Goal: Book appointment/travel/reservation

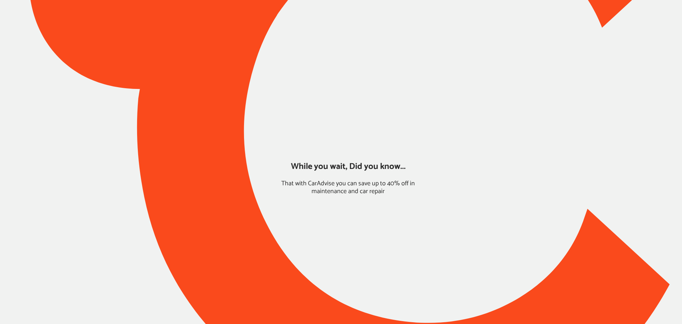
type input "*****"
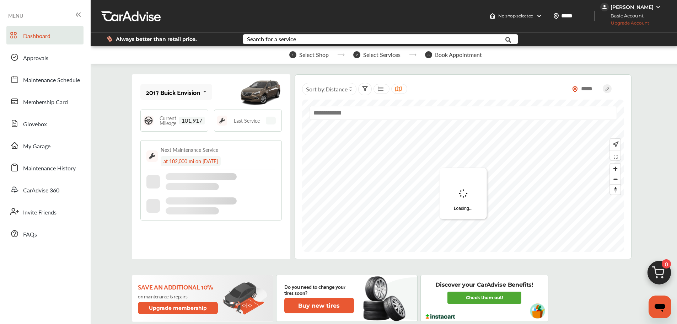
click at [66, 155] on div "Dashboard Approvals Maintenance Schedule Membership Card Glovebox My Garage Mai…" at bounding box center [45, 134] width 83 height 217
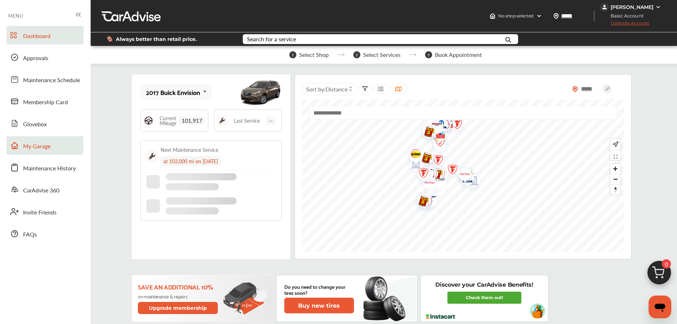
click at [67, 150] on link "My Garage" at bounding box center [44, 145] width 77 height 18
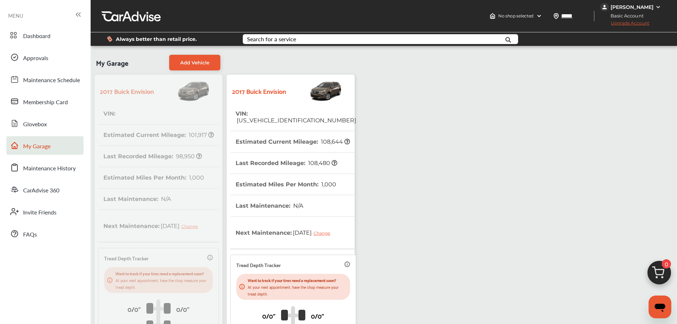
scroll to position [125, 0]
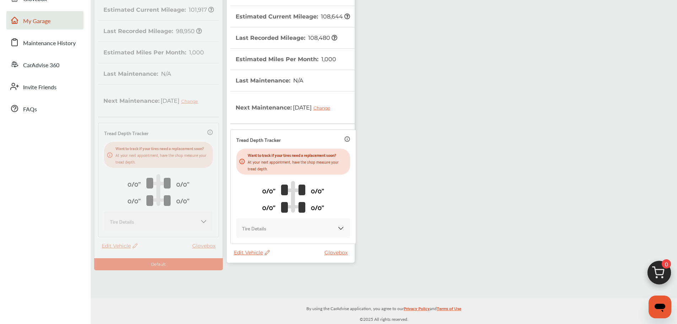
click at [246, 252] on span "Edit Vehicle" at bounding box center [252, 252] width 36 height 6
click at [265, 283] on div "Use this vehicle" at bounding box center [278, 281] width 64 height 11
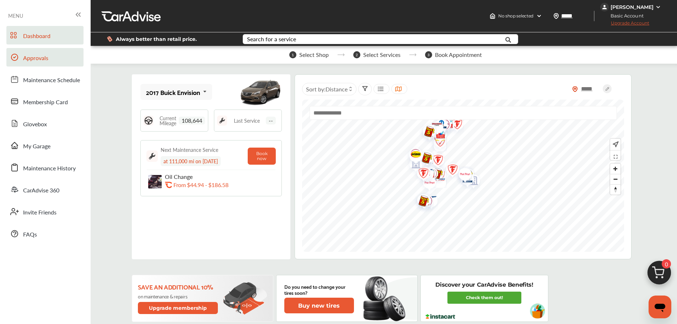
click at [32, 60] on span "Approvals" at bounding box center [35, 58] width 25 height 9
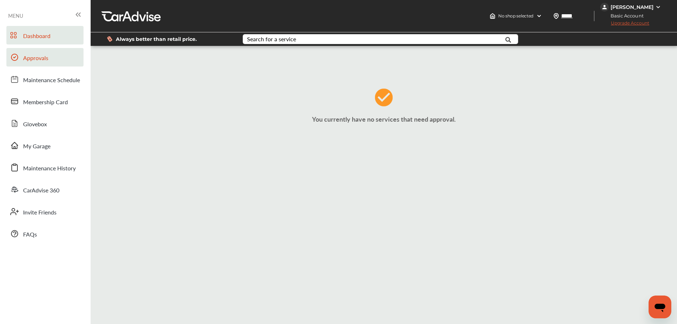
click at [23, 37] on link "Dashboard" at bounding box center [44, 35] width 77 height 18
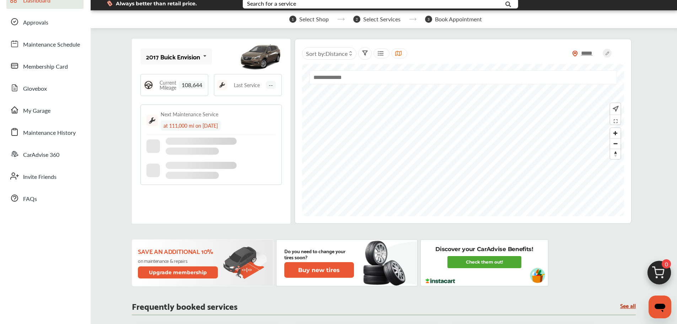
scroll to position [178, 0]
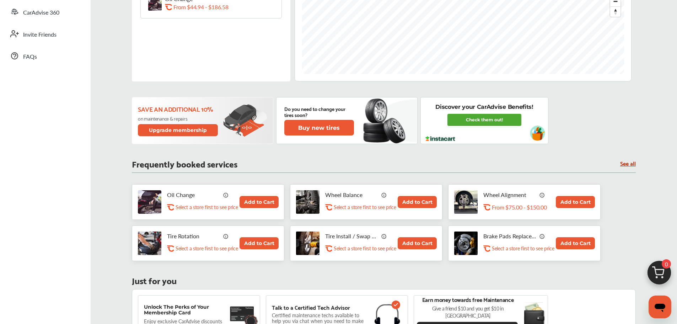
click at [254, 206] on button "Add to Cart" at bounding box center [258, 202] width 39 height 12
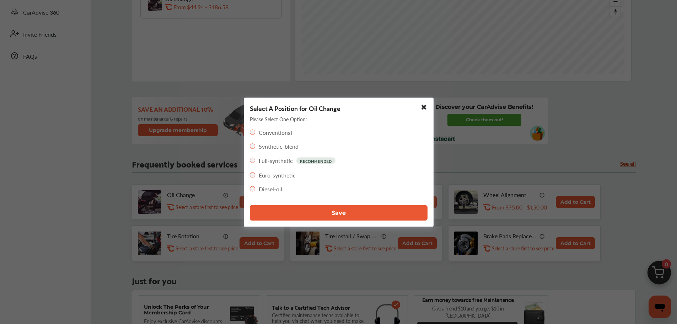
click at [302, 210] on button "Save" at bounding box center [339, 213] width 178 height 16
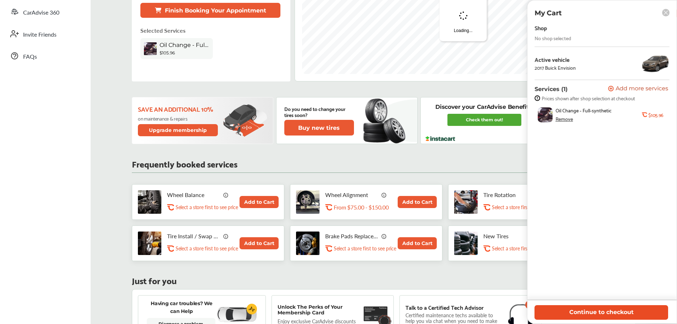
click at [592, 314] on button "Continue to checkout" at bounding box center [601, 312] width 134 height 15
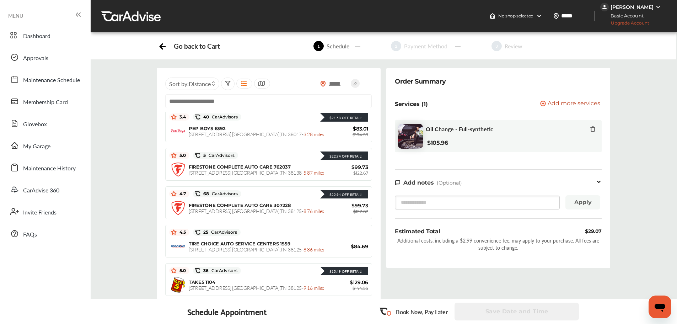
scroll to position [390, 0]
click at [212, 99] on input "text" at bounding box center [268, 101] width 206 height 14
paste input "**********"
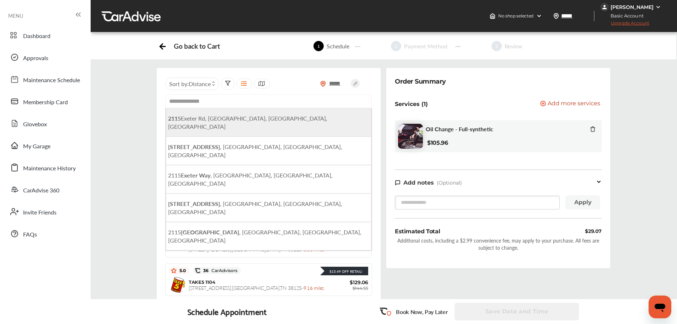
click at [274, 123] on li "2115 Exeter Rd, Germantown, TN, USA" at bounding box center [268, 122] width 205 height 28
type input "**********"
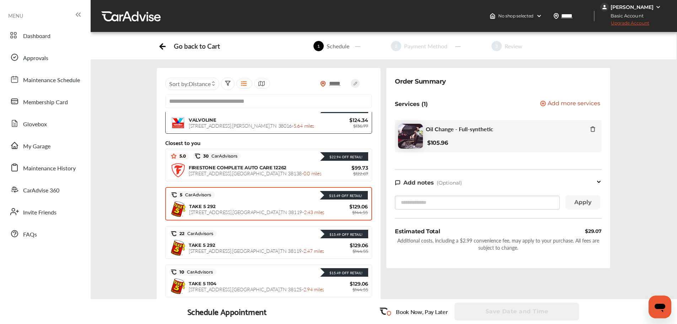
scroll to position [142, 0]
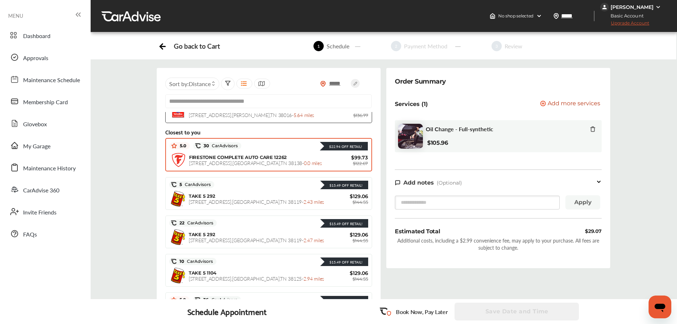
click at [257, 167] on div "FIRESTONE COMPLETE AUTO CARE 12262 2115 EXETER RD , Germantown , TN 38138 - 0.0…" at bounding box center [268, 160] width 198 height 18
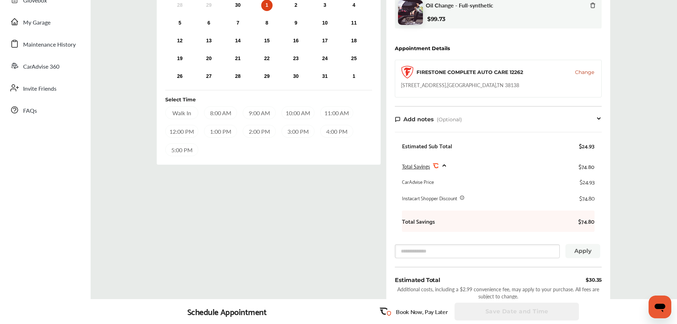
scroll to position [123, 0]
click at [239, 11] on div "30" at bounding box center [237, 5] width 11 height 11
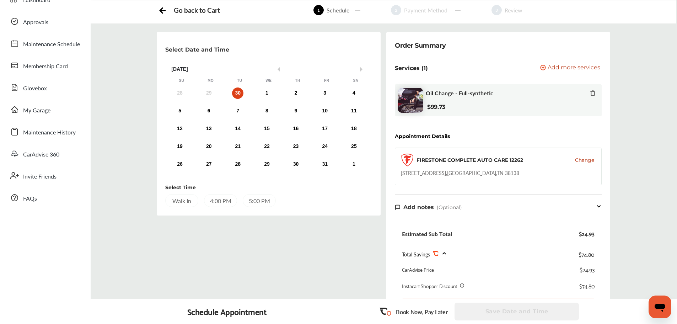
scroll to position [17, 0]
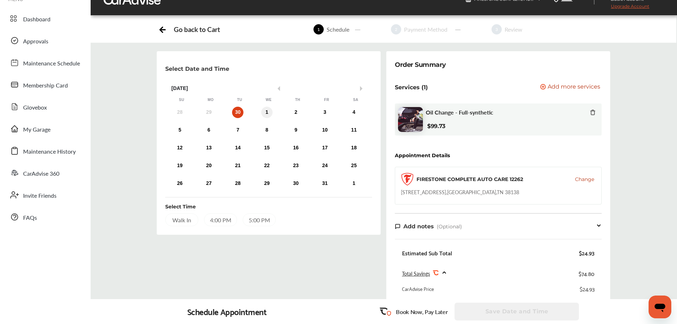
click at [265, 112] on div "1" at bounding box center [266, 112] width 11 height 11
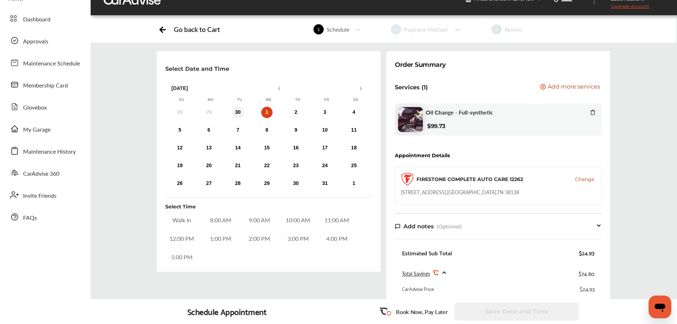
click at [242, 115] on div "30" at bounding box center [237, 112] width 11 height 11
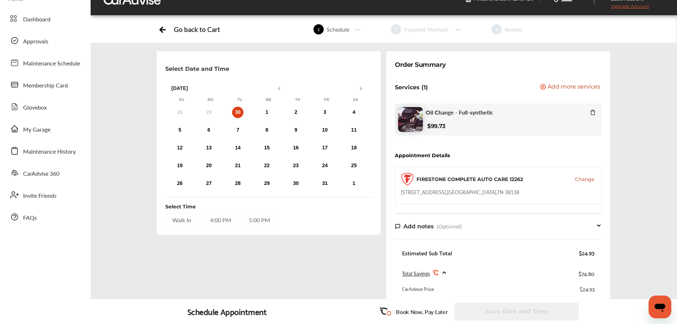
click at [221, 219] on div "4:00 PM" at bounding box center [220, 219] width 33 height 13
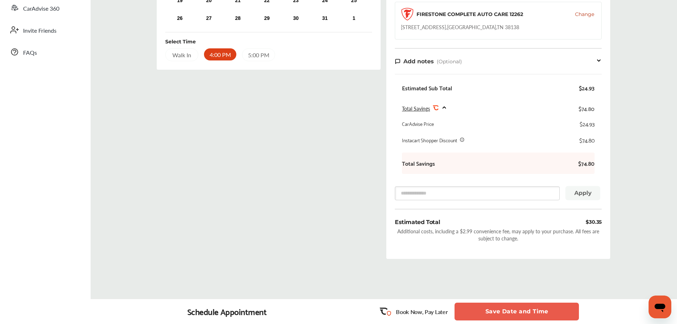
scroll to position [205, 0]
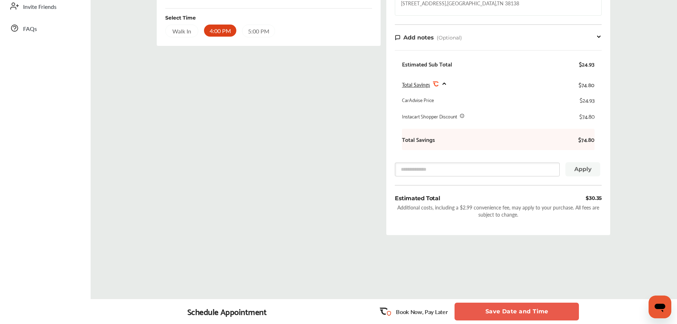
click at [533, 310] on button "Save Date and Time" at bounding box center [516, 311] width 124 height 18
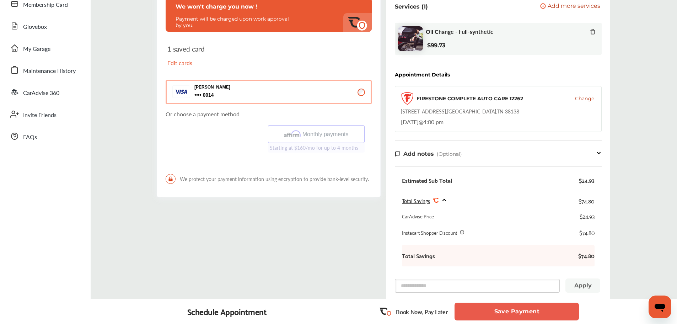
scroll to position [107, 0]
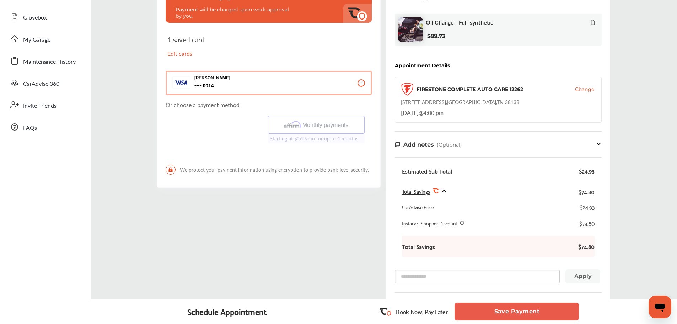
click at [519, 312] on button "Save Payment" at bounding box center [516, 311] width 124 height 18
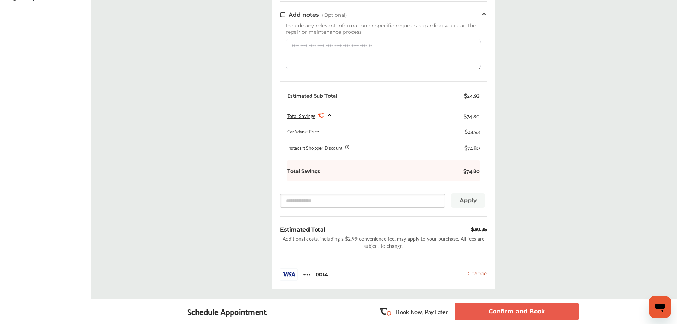
scroll to position [249, 0]
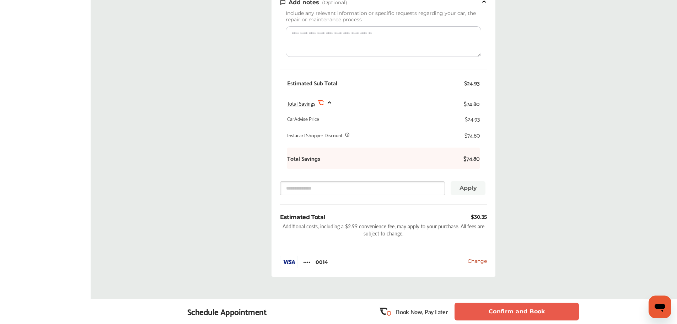
click at [521, 307] on button "Confirm and Book" at bounding box center [516, 311] width 124 height 18
click at [556, 313] on button "Confirm and Book" at bounding box center [516, 311] width 124 height 18
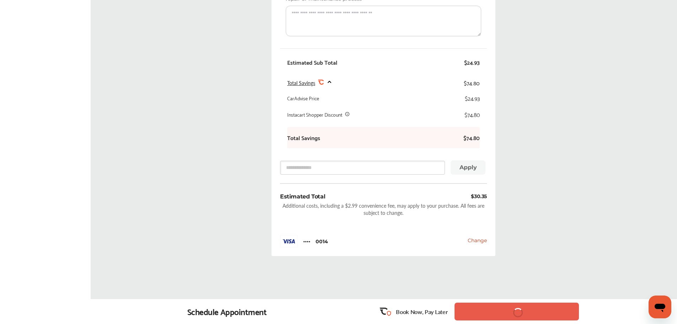
scroll to position [259, 0]
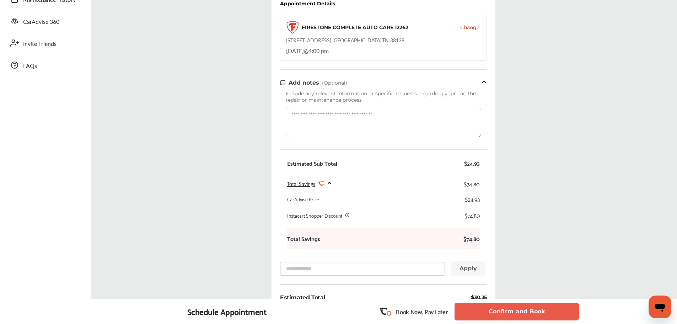
scroll to position [213, 0]
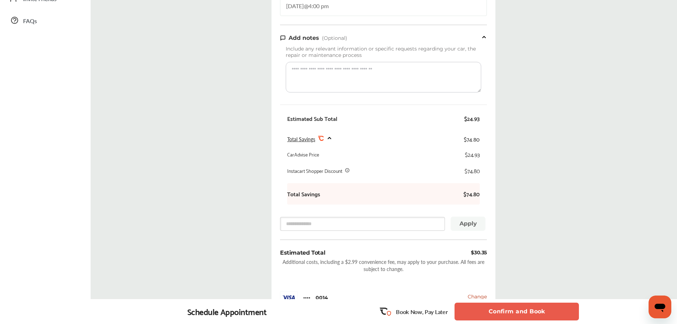
click at [542, 312] on button "Confirm and Book" at bounding box center [516, 311] width 124 height 18
